Goal: Transaction & Acquisition: Purchase product/service

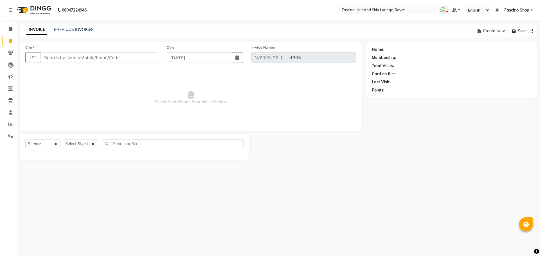
select select "5190"
select select "service"
click at [8, 51] on span at bounding box center [11, 53] width 10 height 6
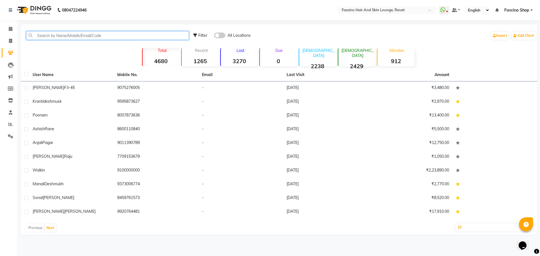
click at [94, 32] on input "text" at bounding box center [107, 35] width 163 height 9
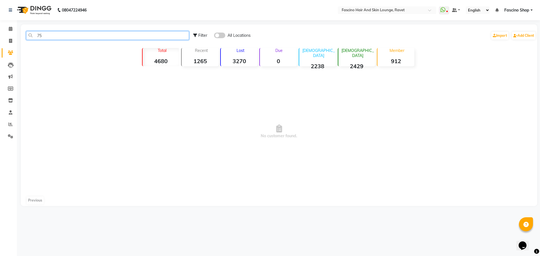
type input "7"
click at [52, 36] on input "7587501459" at bounding box center [107, 35] width 163 height 9
type input "7587501459"
click at [218, 31] on div "Filter All Locations Import Add Client" at bounding box center [364, 36] width 343 height 18
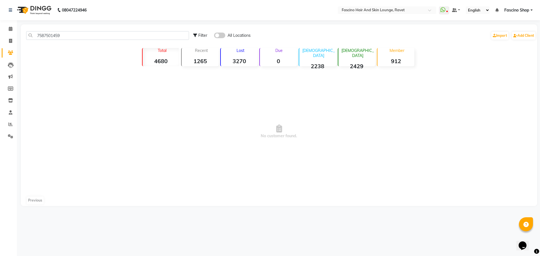
click at [219, 35] on span at bounding box center [219, 36] width 11 height 6
click at [214, 36] on input "checkbox" at bounding box center [214, 36] width 0 height 0
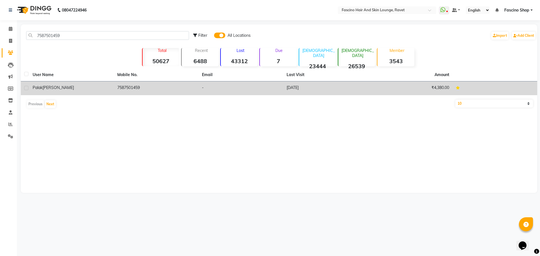
click at [125, 90] on td "7587501459" at bounding box center [156, 89] width 85 height 14
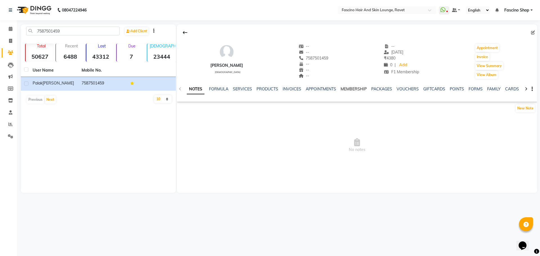
click at [349, 90] on link "MEMBERSHIP" at bounding box center [354, 89] width 26 height 5
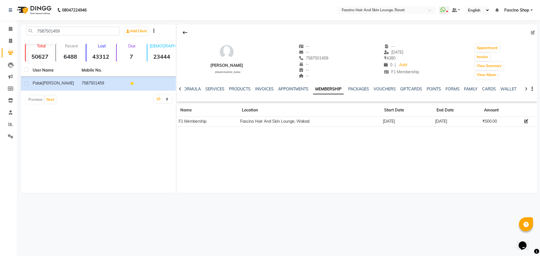
click at [179, 89] on icon at bounding box center [180, 89] width 3 height 4
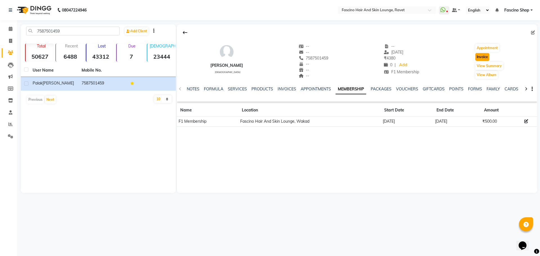
click at [487, 57] on button "Invoice" at bounding box center [482, 57] width 14 height 8
select select "service"
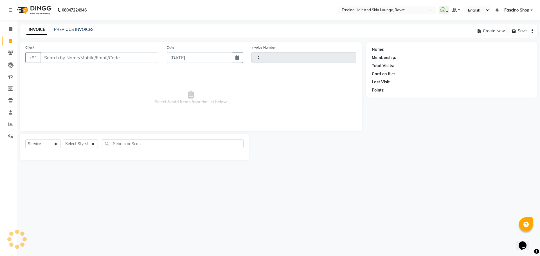
type input "4805"
select select "5190"
type input "7587501459"
select select "1: Object"
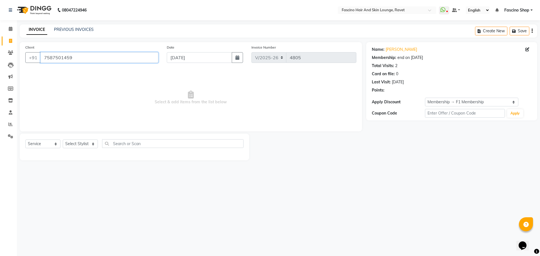
click at [60, 57] on input "7587501459" at bounding box center [99, 57] width 118 height 11
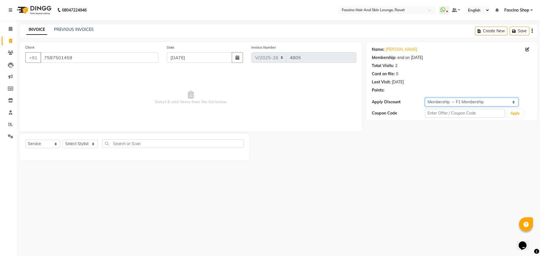
click at [455, 102] on select "Select Membership → F1 Membership" at bounding box center [471, 102] width 93 height 9
click at [446, 101] on select "Select Membership → F1 Membership" at bounding box center [471, 102] width 93 height 9
click at [528, 48] on icon at bounding box center [527, 50] width 4 height 4
select select "22"
select select "female"
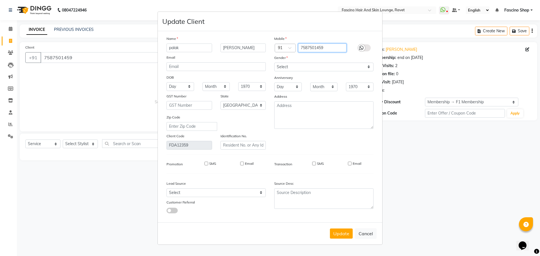
click at [329, 49] on input "7587501459" at bounding box center [322, 48] width 49 height 9
type input "7"
click at [367, 238] on button "Cancel" at bounding box center [366, 234] width 22 height 11
select select
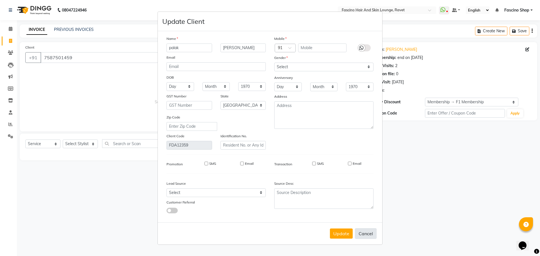
select select
select select "null"
select select
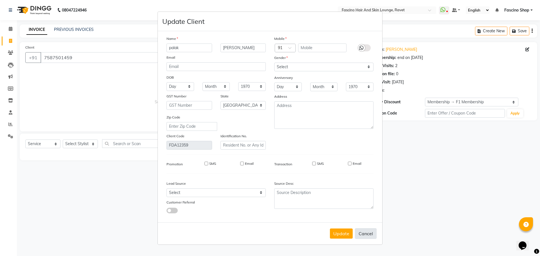
select select
checkbox input "false"
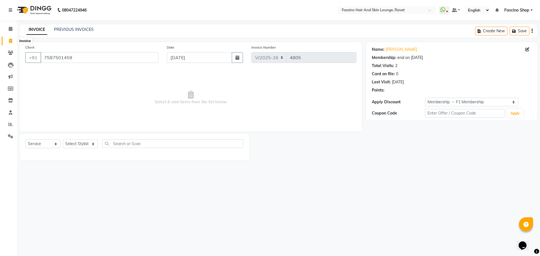
click at [11, 42] on icon at bounding box center [10, 41] width 3 height 4
select select "service"
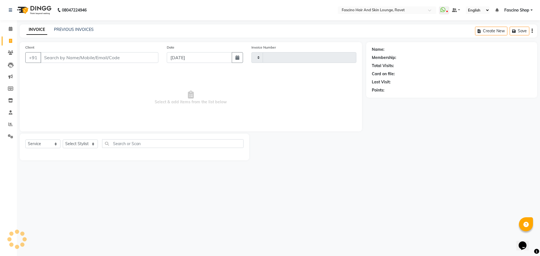
type input "4809"
select select "5190"
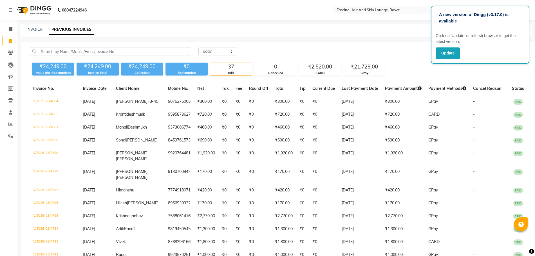
select select "[DATE]"
click at [34, 28] on link "INVOICE" at bounding box center [34, 29] width 16 height 5
select select "5190"
select select "service"
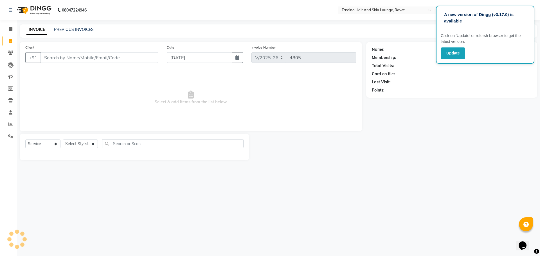
click at [50, 54] on input "Client" at bounding box center [99, 57] width 118 height 11
type input "9573258938"
click at [137, 58] on span "Add Client" at bounding box center [144, 58] width 22 height 6
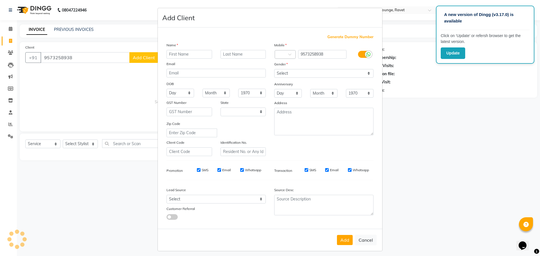
select select "22"
type input "Aanjali"
click at [278, 74] on select "Select Male Female Other Prefer Not To Say" at bounding box center [323, 73] width 99 height 9
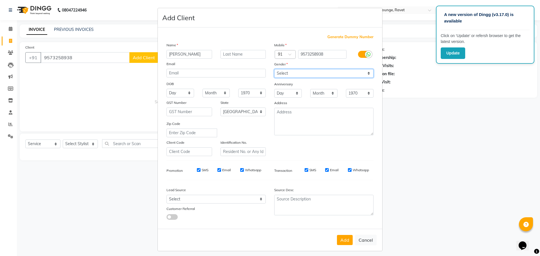
click at [278, 74] on select "Select Male Female Other Prefer Not To Say" at bounding box center [323, 73] width 99 height 9
select select "female"
click at [274, 69] on select "Select Male Female Other Prefer Not To Say" at bounding box center [323, 73] width 99 height 9
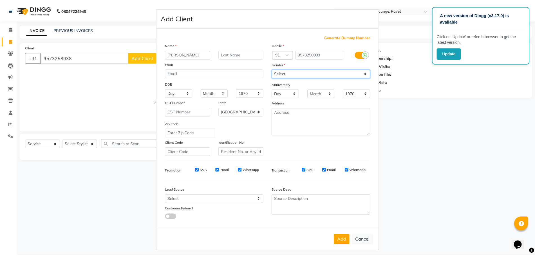
scroll to position [3, 0]
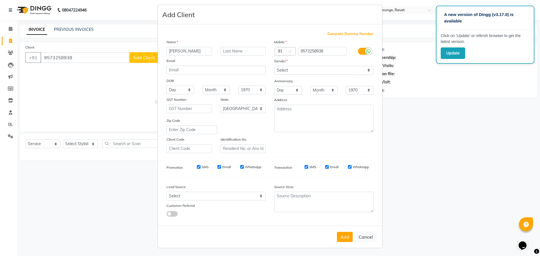
click at [261, 219] on div "Generate Dummy Number Name Aanjali Email DOB Day 01 02 03 04 05 06 07 08 09 10 …" at bounding box center [269, 126] width 215 height 190
click at [342, 233] on button "Add" at bounding box center [345, 237] width 16 height 10
select select
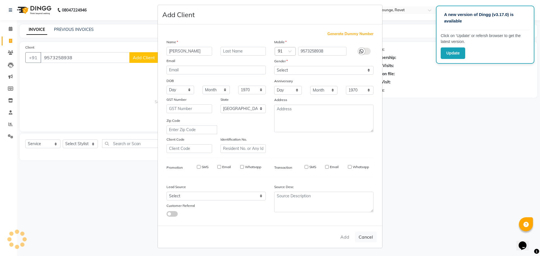
select select "null"
select select
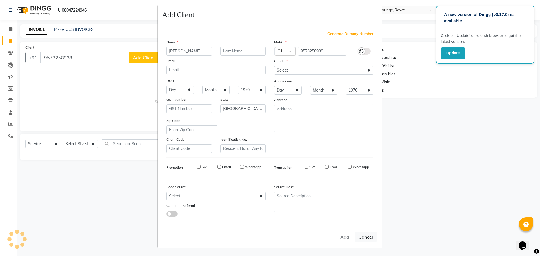
checkbox input "false"
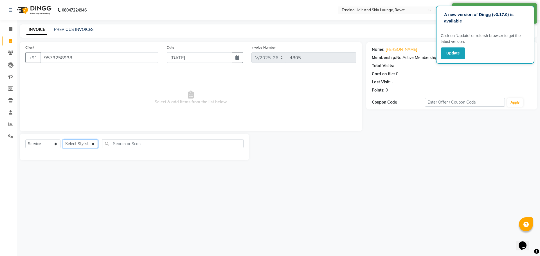
click at [83, 143] on select "Select Stylist Abbas Ali Aishwarya More Akash Hivare Ansar ahmad ashwini Fascin…" at bounding box center [80, 144] width 35 height 9
select select "78140"
click at [63, 140] on select "Select Stylist Abbas Ali Aishwarya More Akash Hivare Ansar ahmad ashwini Fascin…" at bounding box center [80, 144] width 35 height 9
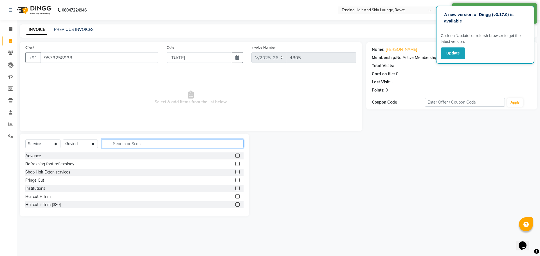
click at [157, 140] on input "text" at bounding box center [172, 143] width 141 height 9
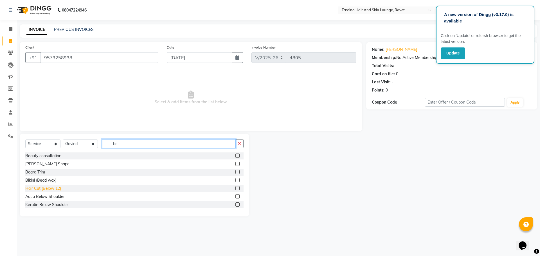
type input "be"
click at [52, 189] on div "Hair Cut (Below 12)" at bounding box center [43, 189] width 36 height 6
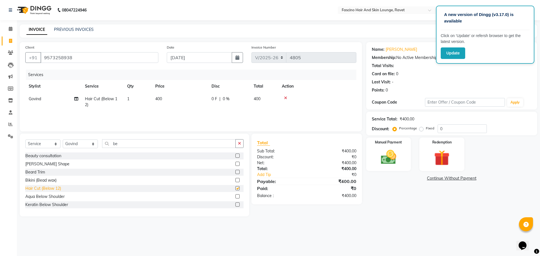
checkbox input "false"
click at [163, 97] on td "400" at bounding box center [180, 102] width 56 height 19
select select "78140"
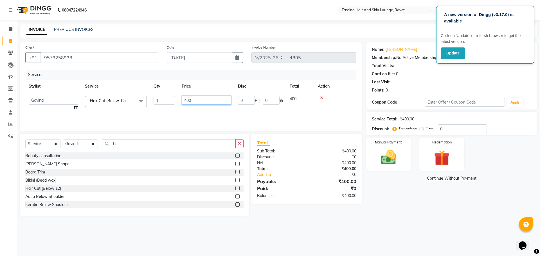
click at [193, 99] on input "400" at bounding box center [206, 100] width 49 height 9
type input "4"
type input "350"
click at [171, 111] on tr "Govind Hair Cut (Below 12) 1 350 0 F | 0 % 350" at bounding box center [190, 102] width 331 height 19
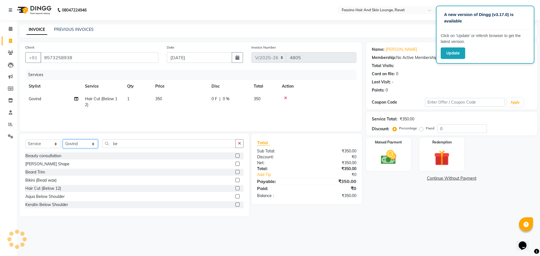
click at [83, 144] on select "Select Stylist Abbas Ali Aishwarya More Akash Hivare Ansar ahmad ashwini Fascin…" at bounding box center [80, 144] width 35 height 9
select select "87764"
click at [63, 140] on select "Select Stylist Abbas Ali Aishwarya More Akash Hivare Ansar ahmad ashwini Fascin…" at bounding box center [80, 144] width 35 height 9
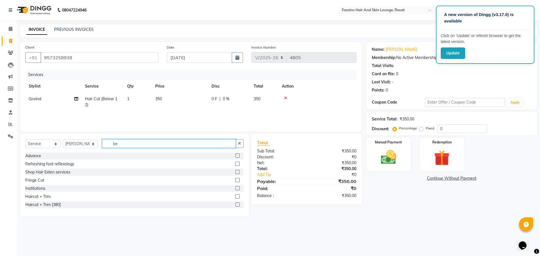
click at [142, 144] on input "be" at bounding box center [169, 143] width 134 height 9
type input "b"
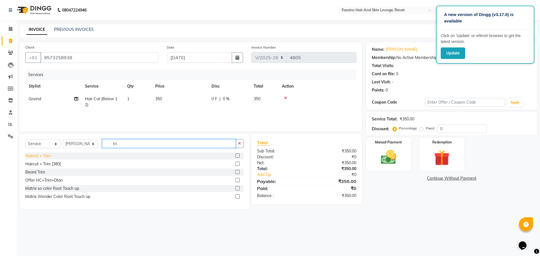
type input "tri"
click at [30, 154] on div "Haircut + Trim" at bounding box center [37, 156] width 25 height 6
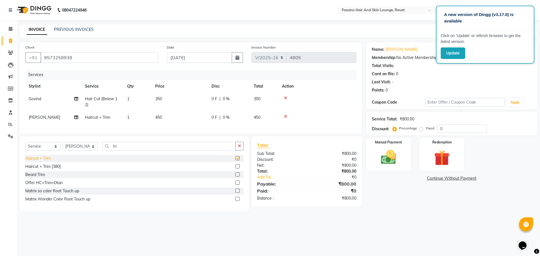
checkbox input "false"
click at [160, 116] on span "450" at bounding box center [158, 117] width 7 height 5
select select "87764"
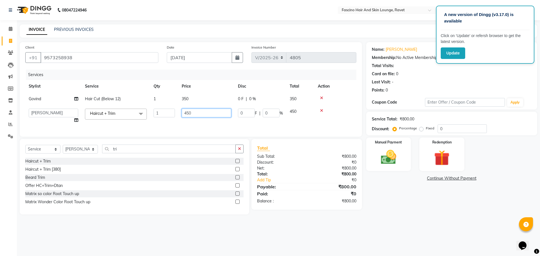
click at [200, 110] on input "450" at bounding box center [206, 113] width 49 height 9
type input "4"
type input "420"
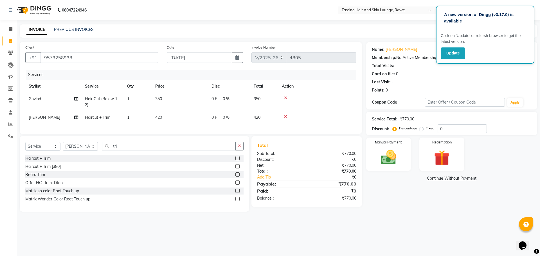
click at [193, 129] on div "Services Stylist Service Qty Price Disc Total Action Govind Hair Cut (Below 12)…" at bounding box center [190, 99] width 331 height 59
click at [81, 151] on select "Select Stylist Abbas Ali Aishwarya More Akash Hivare Ansar ahmad ashwini Fascin…" at bounding box center [80, 146] width 35 height 9
select select "66114"
click at [63, 148] on select "Select Stylist Abbas Ali Aishwarya More Akash Hivare Ansar ahmad ashwini Fascin…" at bounding box center [80, 146] width 35 height 9
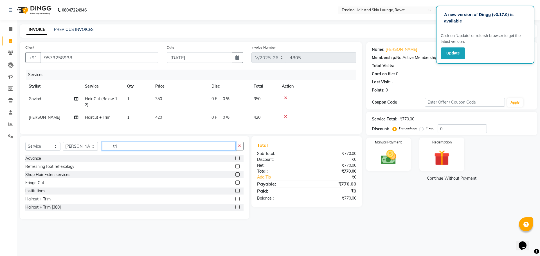
click at [157, 148] on input "tri" at bounding box center [169, 146] width 134 height 9
type input "t"
type input "hyd"
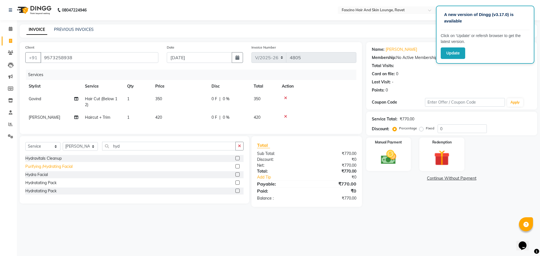
click at [67, 170] on div "Purifying /Hydrating Facial" at bounding box center [48, 167] width 47 height 6
checkbox input "false"
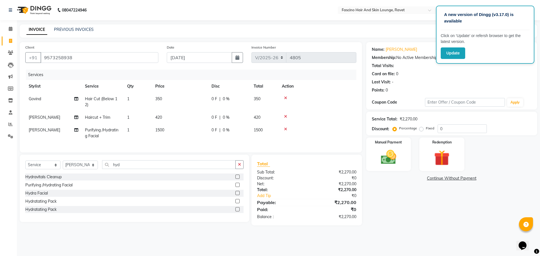
click at [283, 129] on div at bounding box center [317, 129] width 71 height 4
click at [285, 129] on icon at bounding box center [285, 129] width 3 height 4
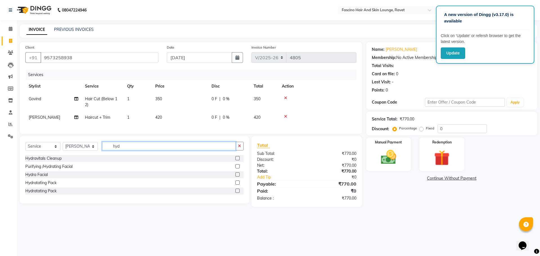
click at [146, 150] on input "hyd" at bounding box center [169, 146] width 134 height 9
click at [37, 178] on div "Hydra Facial" at bounding box center [36, 175] width 22 height 6
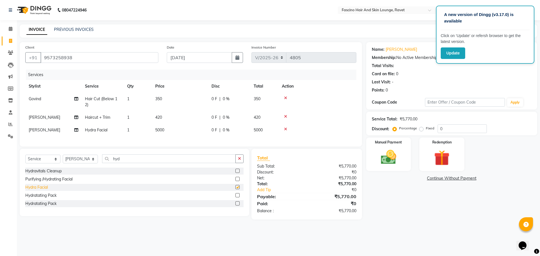
checkbox input "false"
click at [164, 130] on span "5000" at bounding box center [159, 130] width 9 height 5
select select "66114"
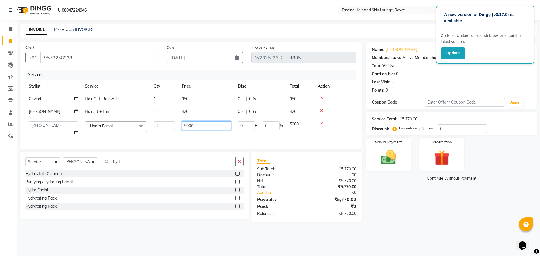
click at [202, 129] on input "5000" at bounding box center [206, 125] width 49 height 9
type input "5500"
click at [187, 138] on div "Services Stylist Service Qty Price Disc Total Action Govind Hair Cut (Below 12)…" at bounding box center [190, 107] width 331 height 74
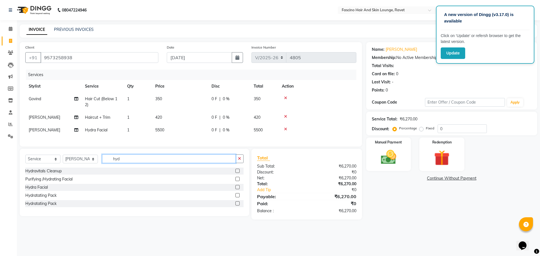
click at [139, 161] on input "hyd" at bounding box center [169, 159] width 134 height 9
type input "h"
type input "wash"
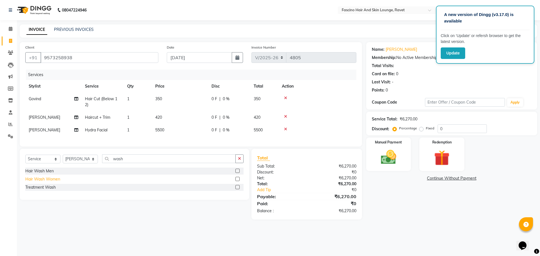
click at [35, 182] on div "Hair Wash Women" at bounding box center [42, 180] width 35 height 6
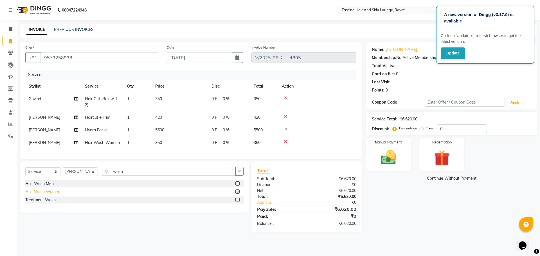
checkbox input "false"
click at [162, 143] on span "350" at bounding box center [158, 142] width 7 height 5
select select "66114"
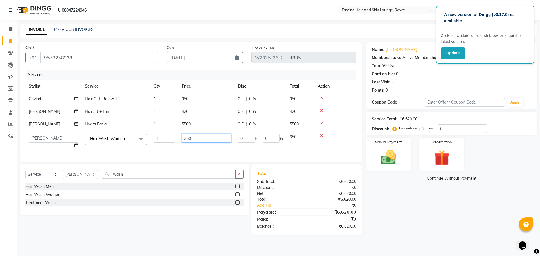
click at [198, 140] on input "350" at bounding box center [206, 138] width 49 height 9
type input "3"
type input "400"
click at [199, 152] on div "Services Stylist Service Qty Price Disc Total Action Govind Hair Cut (Below 12)…" at bounding box center [190, 113] width 331 height 87
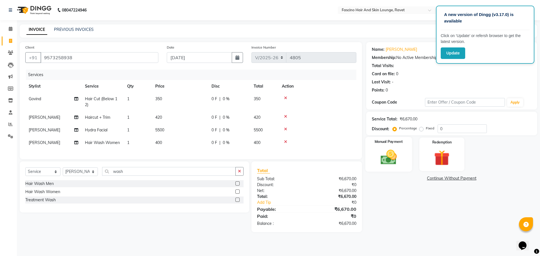
click at [390, 161] on img at bounding box center [388, 157] width 26 height 19
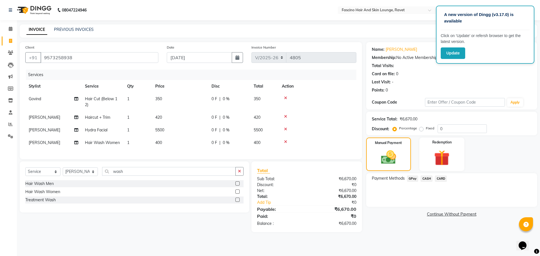
click at [413, 180] on span "GPay" at bounding box center [413, 179] width 12 height 6
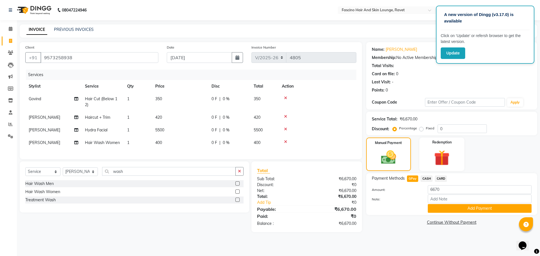
click at [445, 214] on div "Payment Methods GPay CASH CARD Amount: 6670 Note: Add Payment" at bounding box center [451, 194] width 171 height 42
click at [458, 207] on button "Add Payment" at bounding box center [480, 208] width 104 height 9
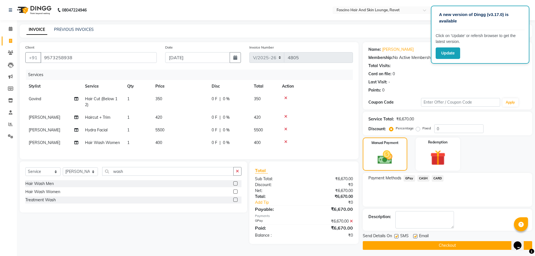
scroll to position [2, 0]
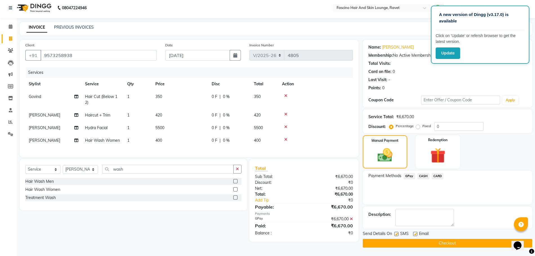
click at [449, 241] on button "Checkout" at bounding box center [446, 243] width 169 height 9
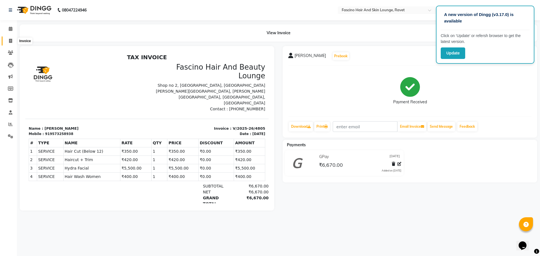
click at [13, 40] on span at bounding box center [11, 41] width 10 height 6
select select "service"
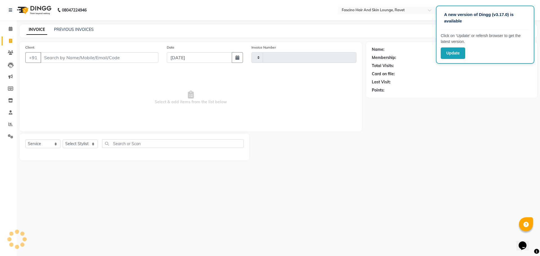
type input "4806"
select select "5190"
type input "9766697595"
click at [146, 58] on span "Add Client" at bounding box center [144, 58] width 22 height 6
select select "22"
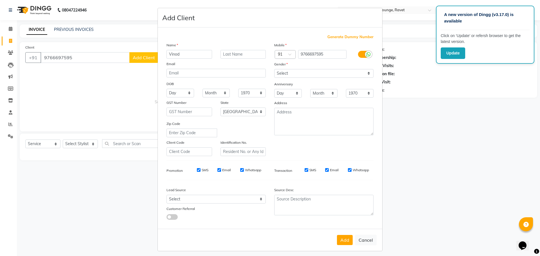
type input "Vinod"
click at [294, 73] on select "Select Male Female Other Prefer Not To Say" at bounding box center [323, 73] width 99 height 9
click at [274, 69] on select "Select Male Female Other Prefer Not To Say" at bounding box center [323, 73] width 99 height 9
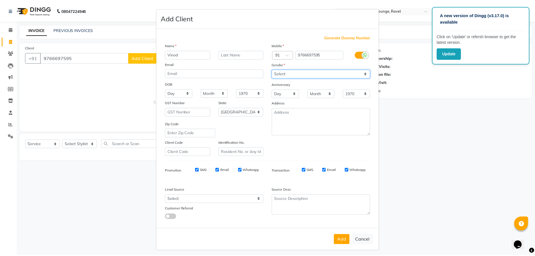
scroll to position [3, 0]
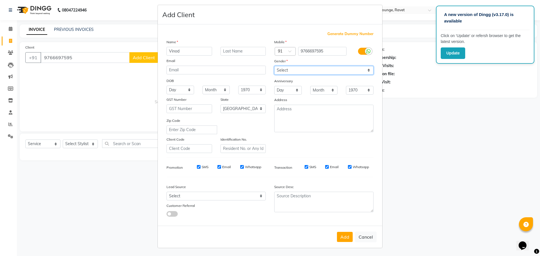
click at [282, 70] on select "Select Male Female Other Prefer Not To Say" at bounding box center [323, 70] width 99 height 9
select select "male"
click at [274, 66] on select "Select Male Female Other Prefer Not To Say" at bounding box center [323, 70] width 99 height 9
click at [341, 240] on button "Add" at bounding box center [345, 237] width 16 height 10
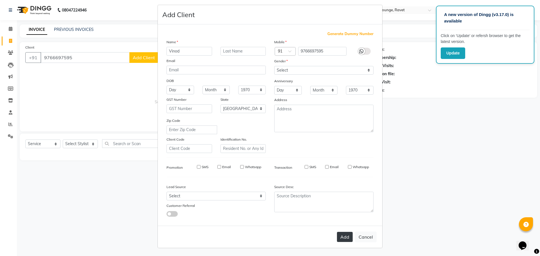
select select
select select "null"
select select
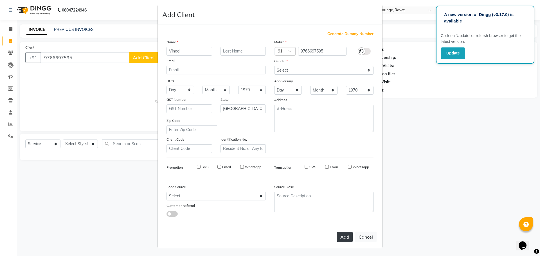
select select
checkbox input "false"
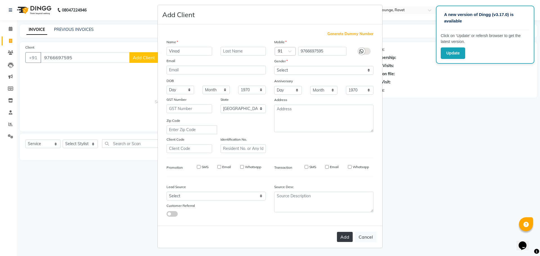
checkbox input "false"
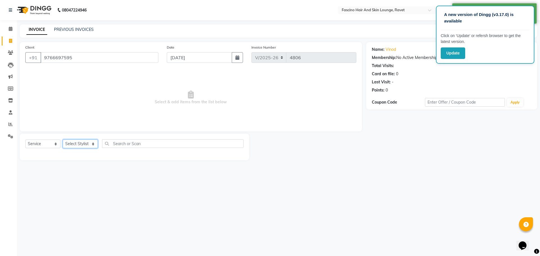
click at [83, 145] on select "Select Stylist Abbas Ali Aishwarya More Akash Hivare Ansar ahmad ashwini Fascin…" at bounding box center [80, 144] width 35 height 9
click at [63, 140] on select "Select Stylist Abbas Ali Aishwarya More Akash Hivare Ansar ahmad ashwini Fascin…" at bounding box center [80, 144] width 35 height 9
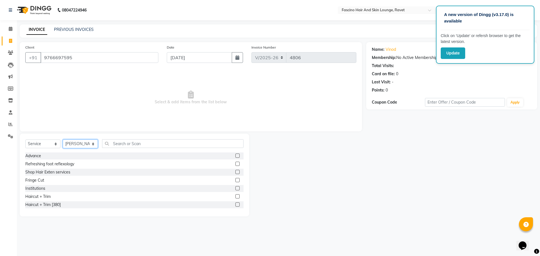
select select "87764"
click at [125, 150] on div "Select Service Product Membership Package Voucher Prepaid Gift Card Select Styl…" at bounding box center [134, 145] width 218 height 13
click at [122, 143] on input "text" at bounding box center [172, 143] width 141 height 9
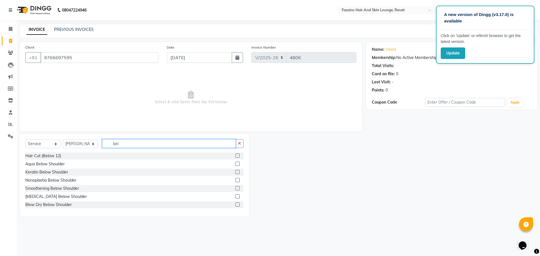
type input "bel"
click at [43, 160] on div "Hair Cut (Below 12) Aqua Below Shoulder Keratin Below Shoulder Nonoplastia Belo…" at bounding box center [134, 181] width 218 height 56
click at [43, 158] on div "Hair Cut (Below 12)" at bounding box center [43, 156] width 36 height 6
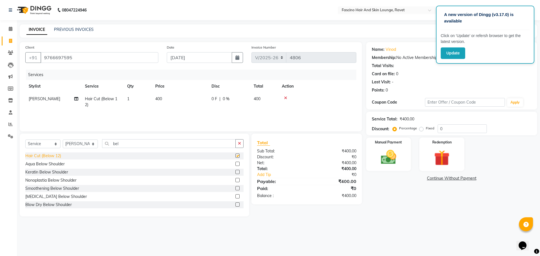
checkbox input "false"
click at [155, 100] on span "400" at bounding box center [158, 98] width 7 height 5
select select "87764"
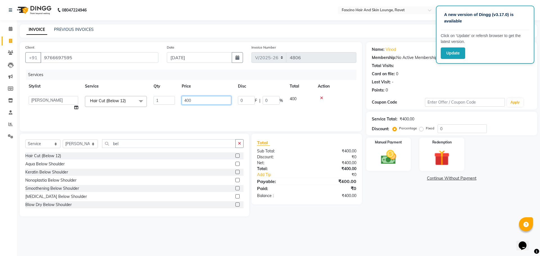
click at [201, 100] on input "400" at bounding box center [206, 100] width 49 height 9
type input "4"
type input "250"
click at [201, 116] on div "Services Stylist Service Qty Price Disc Total Action Gourav Hair Cut (Below 12)…" at bounding box center [190, 98] width 331 height 56
click at [388, 161] on img at bounding box center [388, 157] width 26 height 19
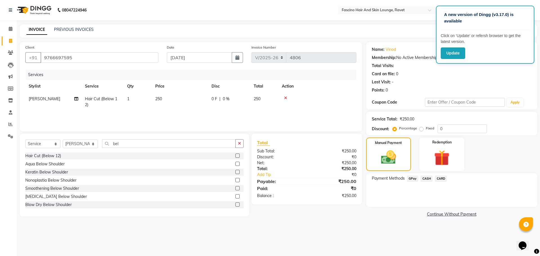
click at [409, 179] on span "GPay" at bounding box center [413, 179] width 12 height 6
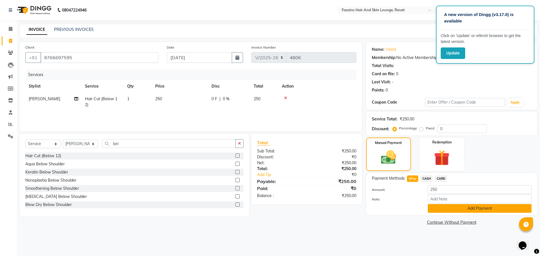
click at [494, 209] on button "Add Payment" at bounding box center [480, 208] width 104 height 9
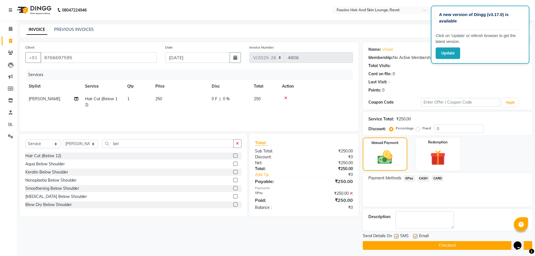
scroll to position [2, 0]
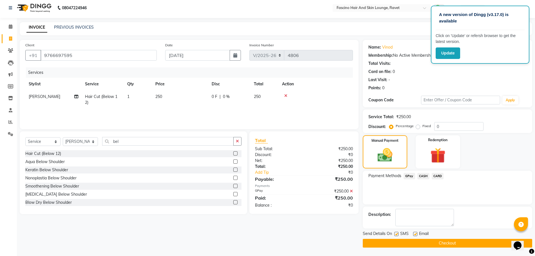
click at [394, 236] on div "Send Details On SMS Email" at bounding box center [446, 234] width 169 height 7
click at [396, 232] on div "SMS" at bounding box center [403, 234] width 19 height 7
click at [396, 235] on label at bounding box center [396, 234] width 4 height 4
click at [396, 235] on input "checkbox" at bounding box center [396, 235] width 4 height 4
checkbox input "false"
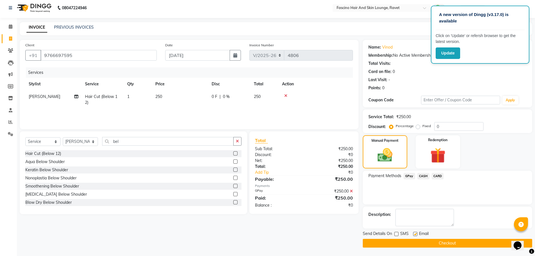
click at [396, 243] on button "Checkout" at bounding box center [446, 243] width 169 height 9
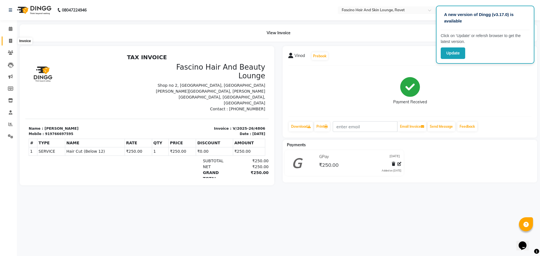
click at [13, 40] on span at bounding box center [11, 41] width 10 height 6
select select "service"
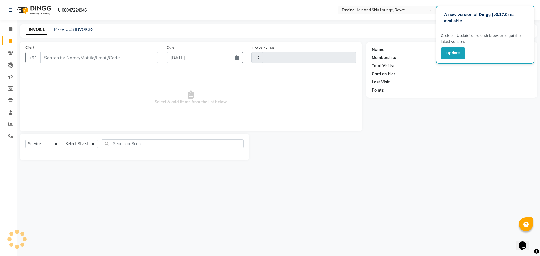
type input "4807"
select select "5190"
click at [60, 61] on input "Client" at bounding box center [99, 57] width 118 height 11
type input "9607400766"
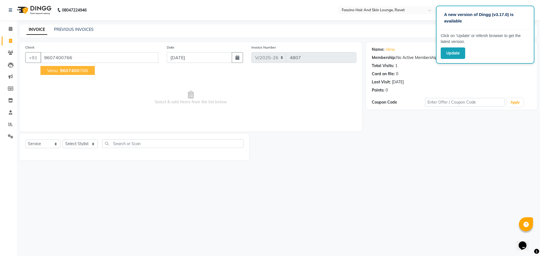
click at [70, 74] on button "Venu 9607400 766" at bounding box center [67, 70] width 54 height 9
click at [80, 144] on select "Select Stylist Abbas Ali Aishwarya More Akash Hivare Ansar ahmad ashwini Fascin…" at bounding box center [80, 144] width 35 height 9
select select "90275"
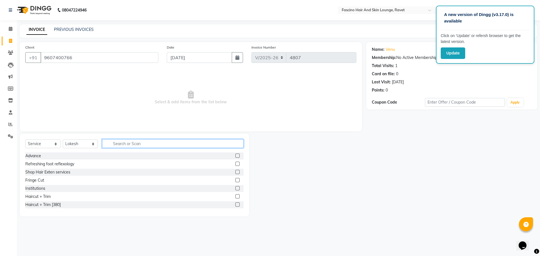
click at [128, 148] on input "text" at bounding box center [172, 143] width 141 height 9
type input "bel"
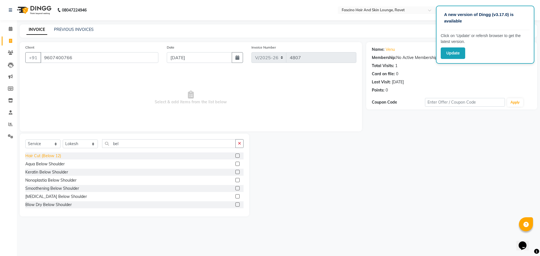
click at [55, 156] on div "Hair Cut (Below 12)" at bounding box center [43, 156] width 36 height 6
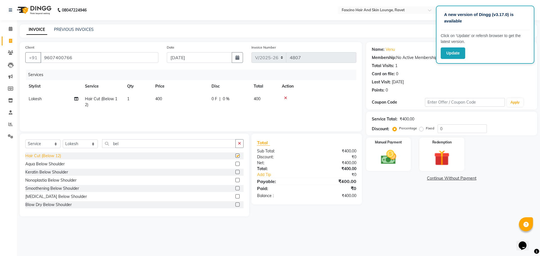
checkbox input "false"
click at [173, 98] on td "400" at bounding box center [180, 102] width 56 height 19
select select "90275"
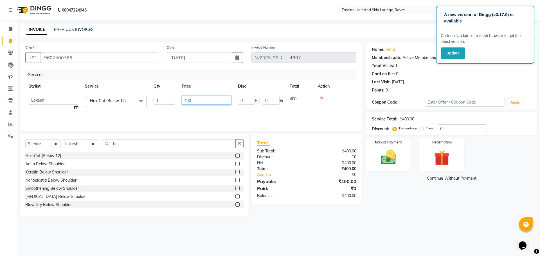
click at [204, 100] on input "400" at bounding box center [206, 100] width 49 height 9
type input "4"
type input "250"
click at [212, 114] on div "Services Stylist Service Qty Price Disc Total Action Abbas Ali Aishwarya More A…" at bounding box center [190, 98] width 331 height 56
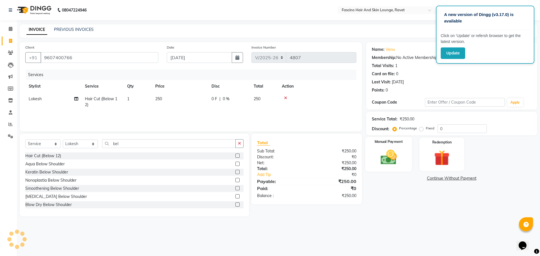
click at [398, 154] on img at bounding box center [388, 157] width 26 height 19
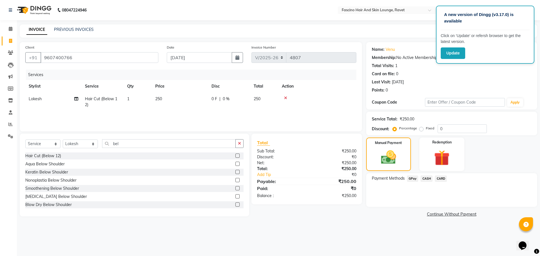
click at [414, 180] on span "GPay" at bounding box center [413, 179] width 12 height 6
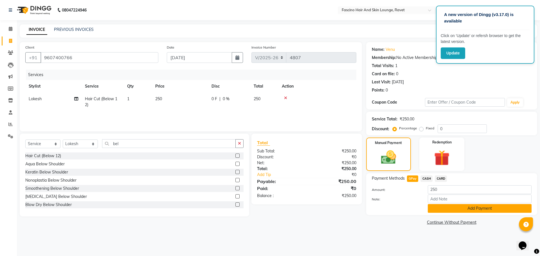
click at [471, 207] on button "Add Payment" at bounding box center [480, 208] width 104 height 9
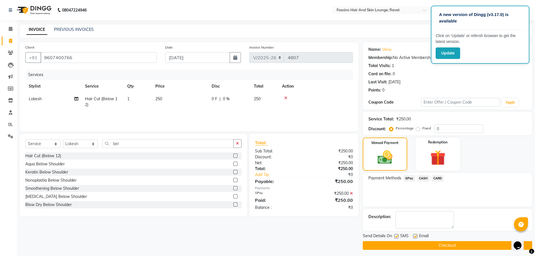
scroll to position [2, 0]
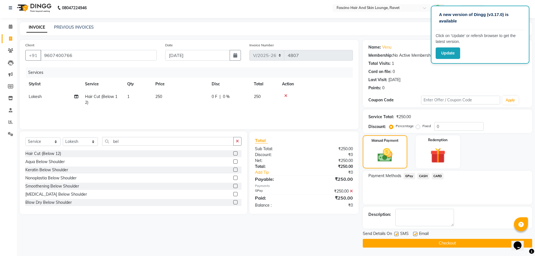
click at [395, 235] on label at bounding box center [396, 234] width 4 height 4
click at [395, 235] on input "checkbox" at bounding box center [396, 235] width 4 height 4
checkbox input "false"
click at [397, 245] on button "Checkout" at bounding box center [446, 243] width 169 height 9
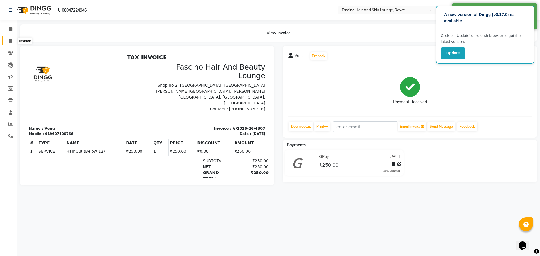
click at [10, 39] on icon at bounding box center [10, 41] width 3 height 4
select select "5190"
select select "service"
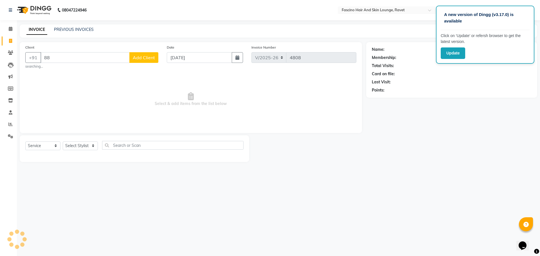
type input "8"
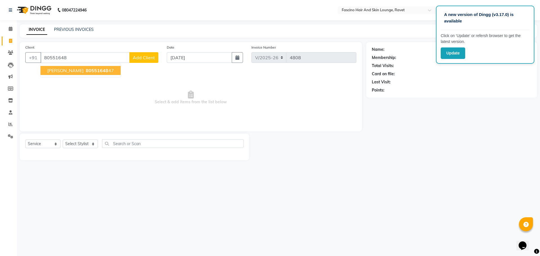
click at [103, 74] on button "ragini mugutamr 80551648 47" at bounding box center [80, 70] width 80 height 9
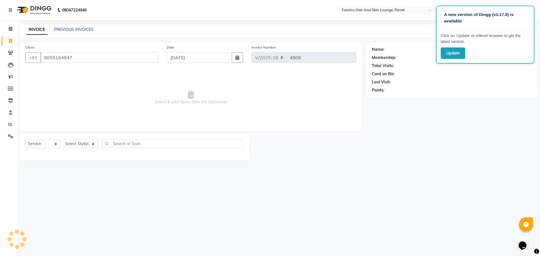
type input "8055164847"
drag, startPoint x: 149, startPoint y: 123, endPoint x: 74, endPoint y: 130, distance: 75.7
click at [74, 130] on div "Client +91 8055164847 Date 01-09-2025 Invoice Number V/2025 V/2025-26 4808 Sele…" at bounding box center [191, 86] width 342 height 89
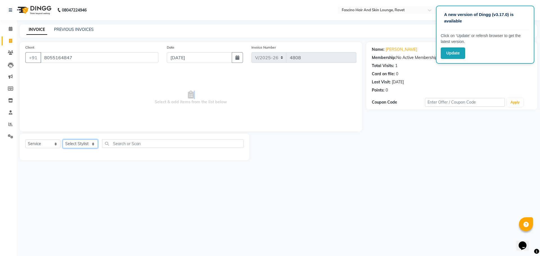
click at [74, 144] on select "Select Stylist Abbas Ali Aishwarya More Akash Hivare Ansar ahmad ashwini Fascin…" at bounding box center [80, 144] width 35 height 9
select select "78140"
click at [63, 140] on select "Select Stylist Abbas Ali Aishwarya More Akash Hivare Ansar ahmad ashwini Fascin…" at bounding box center [80, 144] width 35 height 9
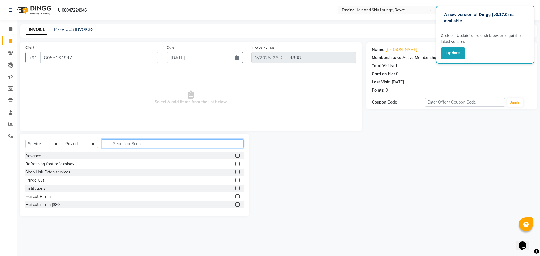
click at [142, 144] on input "text" at bounding box center [172, 143] width 141 height 9
type input "bel"
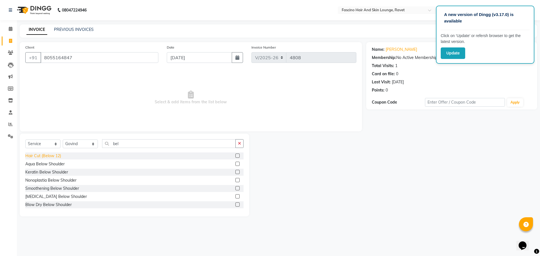
click at [45, 154] on div "Hair Cut (Below 12)" at bounding box center [43, 156] width 36 height 6
checkbox input "false"
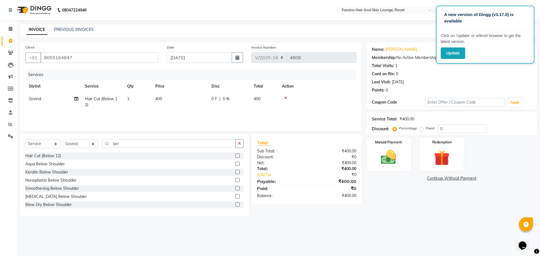
click at [166, 99] on td "400" at bounding box center [180, 102] width 56 height 19
select select "78140"
click at [202, 99] on input "400" at bounding box center [206, 100] width 49 height 9
type input "4"
type input "250"
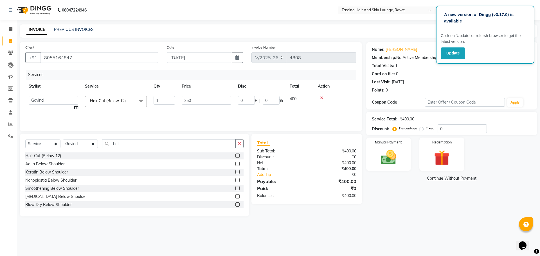
click at [212, 113] on div "Services Stylist Service Qty Price Disc Total Action Abbas Ali Aishwarya More A…" at bounding box center [190, 98] width 331 height 56
click at [387, 144] on label "Manual Payment" at bounding box center [389, 141] width 28 height 5
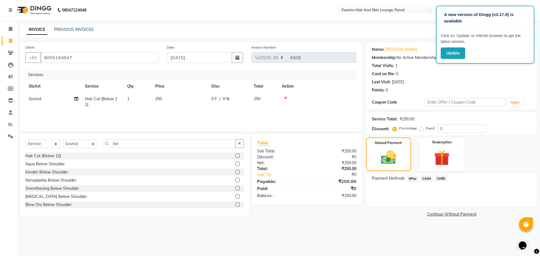
click at [417, 176] on span "GPay" at bounding box center [413, 179] width 12 height 6
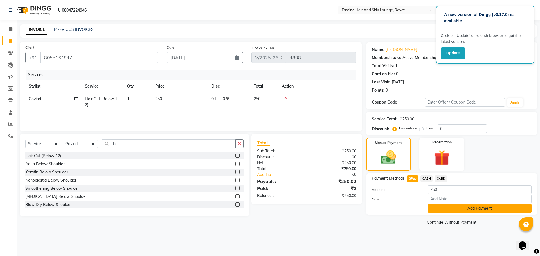
click at [454, 208] on button "Add Payment" at bounding box center [480, 208] width 104 height 9
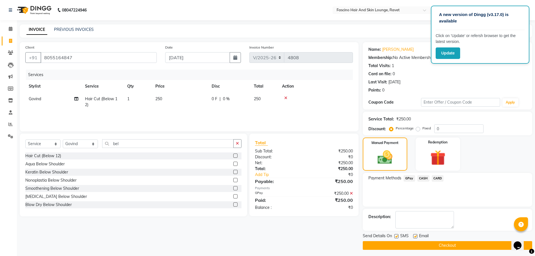
drag, startPoint x: 454, startPoint y: 208, endPoint x: 432, endPoint y: 127, distance: 83.2
click at [432, 127] on div "Name: Ragini Mugutamr Membership: No Active Membership Total Visits: 1 Card on …" at bounding box center [448, 146] width 173 height 208
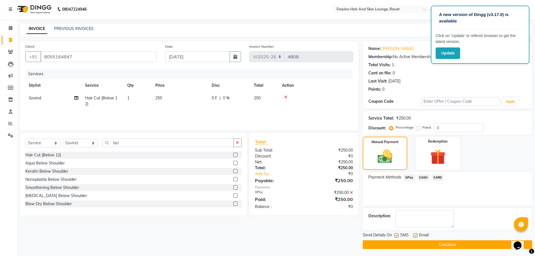
scroll to position [2, 0]
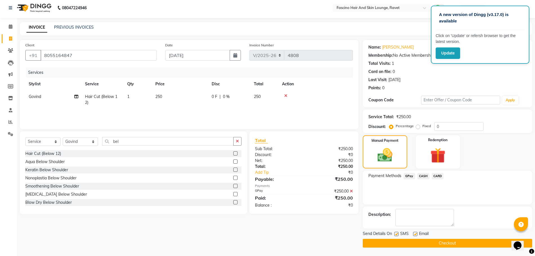
click at [396, 233] on label at bounding box center [396, 234] width 4 height 4
click at [396, 233] on input "checkbox" at bounding box center [396, 235] width 4 height 4
checkbox input "false"
click at [402, 247] on button "Checkout" at bounding box center [446, 243] width 169 height 9
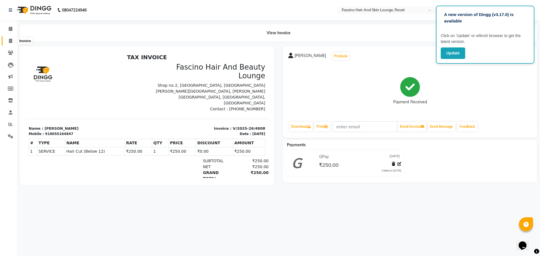
click at [13, 39] on span at bounding box center [11, 41] width 10 height 6
select select "service"
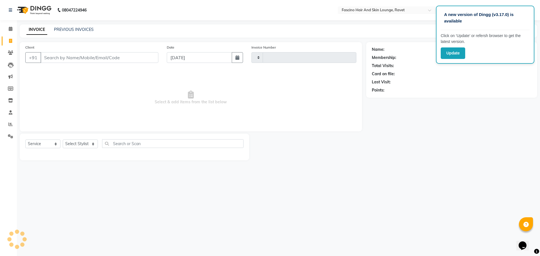
type input "4809"
select select "5190"
click at [60, 32] on div "PREVIOUS INVOICES" at bounding box center [74, 30] width 40 height 6
click at [84, 28] on link "PREVIOUS INVOICES" at bounding box center [74, 29] width 40 height 5
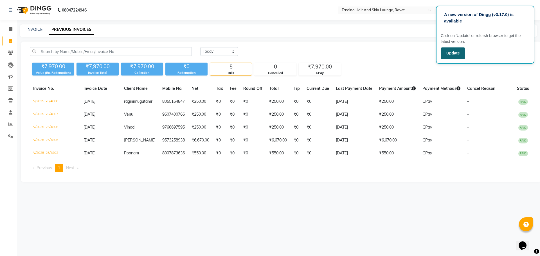
click at [452, 53] on button "Update" at bounding box center [453, 54] width 24 height 12
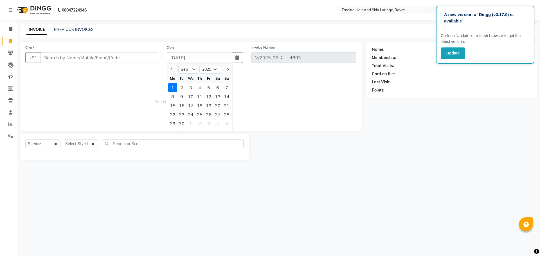
select select "9"
select select "2025"
select select "5190"
select select "service"
click at [83, 56] on input "Client" at bounding box center [99, 57] width 118 height 11
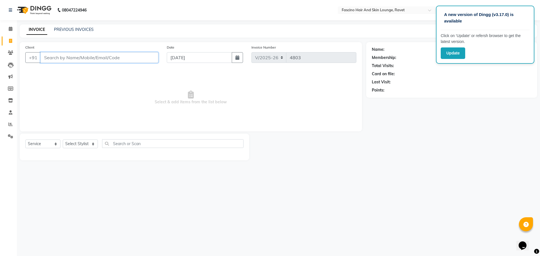
click at [83, 56] on input "Client" at bounding box center [99, 57] width 118 height 11
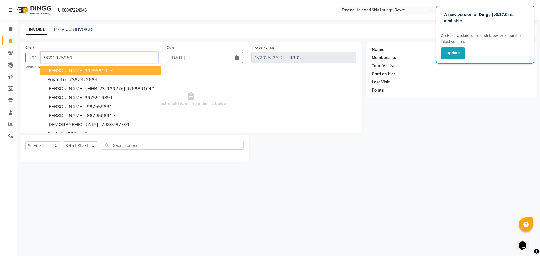
type input "9891975956"
select select "1: Object"
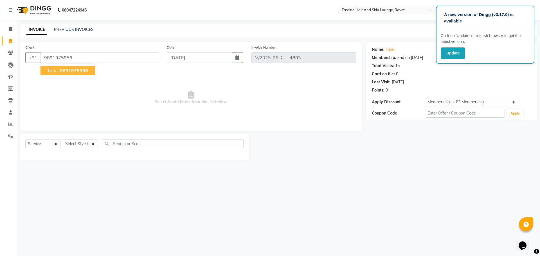
click at [88, 89] on span "Select & add items from the list below" at bounding box center [190, 98] width 331 height 56
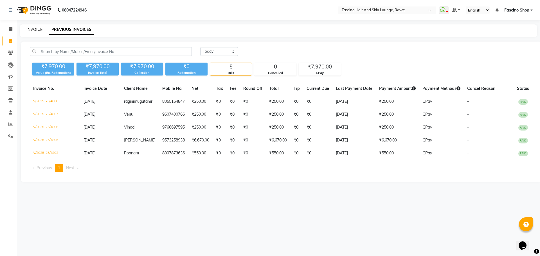
click at [33, 28] on link "INVOICE" at bounding box center [34, 29] width 16 height 5
select select "service"
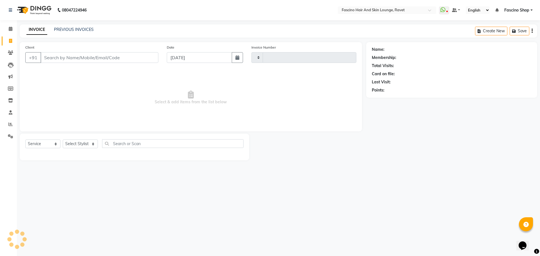
type input "4809"
select select "5190"
click at [69, 30] on link "PREVIOUS INVOICES" at bounding box center [74, 29] width 40 height 5
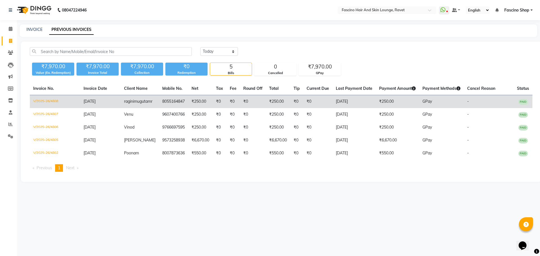
click at [271, 102] on td "₹250.00" at bounding box center [278, 101] width 24 height 13
